Goal: Use online tool/utility: Utilize a website feature to perform a specific function

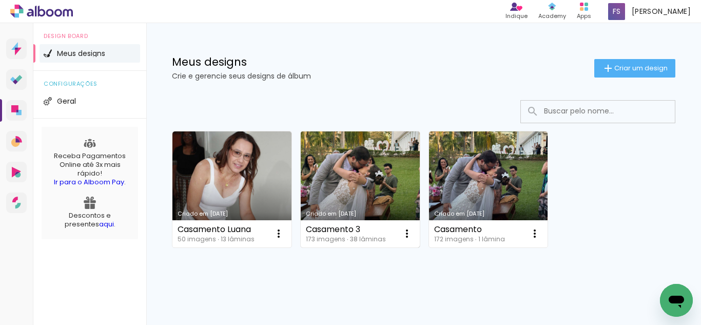
click at [361, 190] on link "Criado em [DATE]" at bounding box center [360, 189] width 119 height 116
